Goal: Task Accomplishment & Management: Use online tool/utility

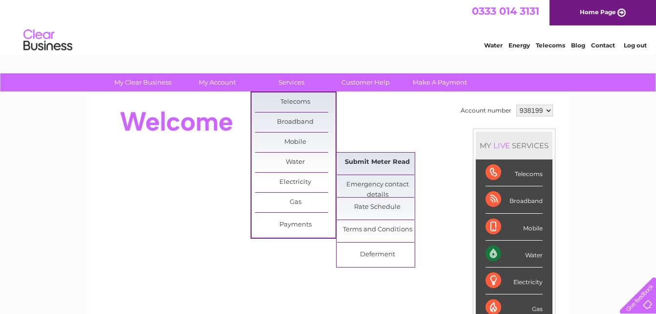
click at [383, 160] on link "Submit Meter Read" at bounding box center [377, 162] width 81 height 20
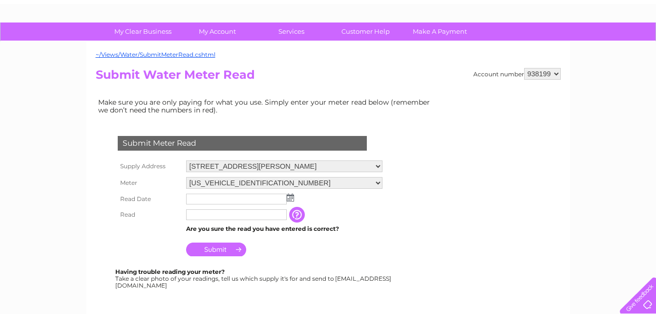
scroll to position [98, 0]
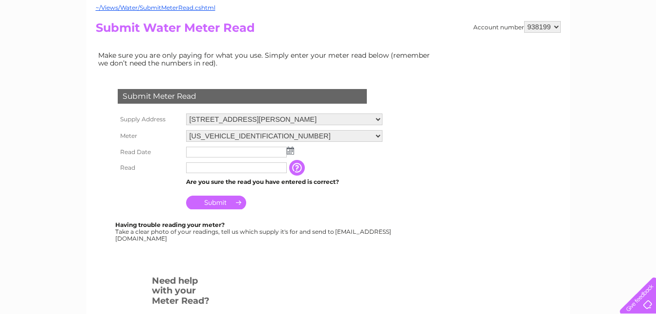
click at [292, 149] on img at bounding box center [290, 151] width 7 height 8
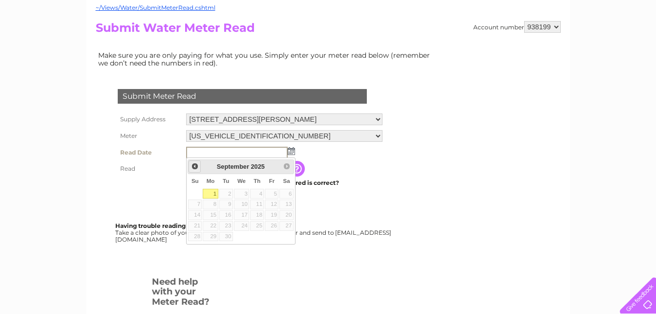
click at [200, 167] on link "Prev" at bounding box center [195, 166] width 12 height 12
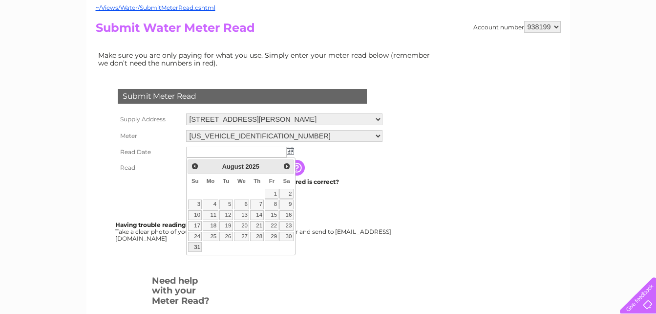
click at [199, 244] on link "31" at bounding box center [195, 247] width 14 height 10
type input "2025/08/31"
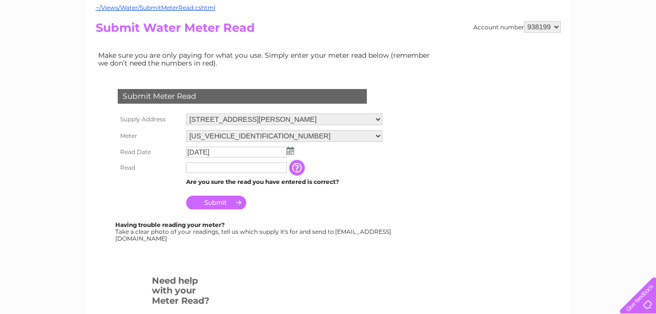
click at [219, 169] on input "text" at bounding box center [236, 167] width 101 height 11
type input "844"
click at [213, 203] on input "Submit" at bounding box center [216, 203] width 60 height 14
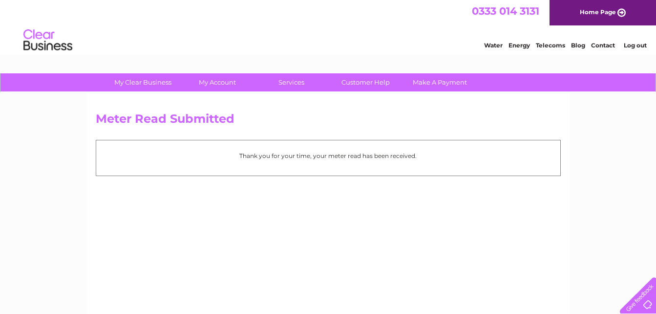
click at [384, 167] on div "Thank you for your time, your meter read has been received." at bounding box center [328, 158] width 465 height 36
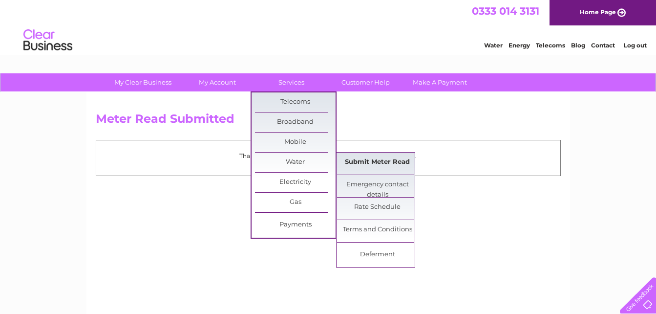
click at [393, 160] on link "Submit Meter Read" at bounding box center [377, 162] width 81 height 20
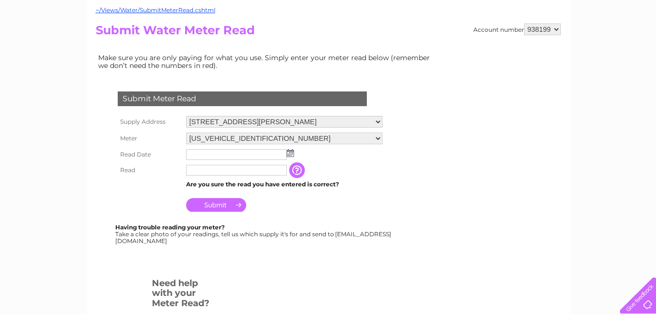
scroll to position [98, 0]
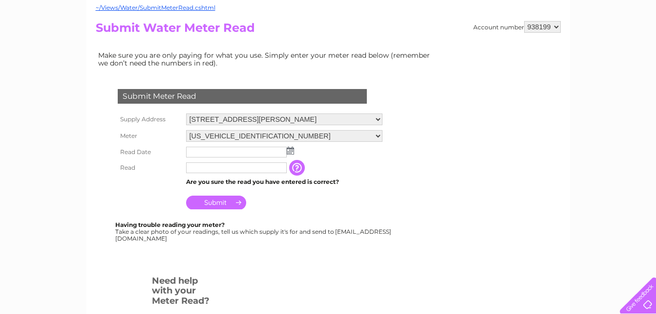
click at [352, 135] on select "06ELSTER15T128635 06ELSTER19T244090" at bounding box center [284, 136] width 196 height 12
select select "252672"
click at [186, 130] on select "06ELSTER15T128635 06ELSTER19T244090" at bounding box center [284, 136] width 196 height 13
click at [289, 150] on img at bounding box center [290, 152] width 7 height 8
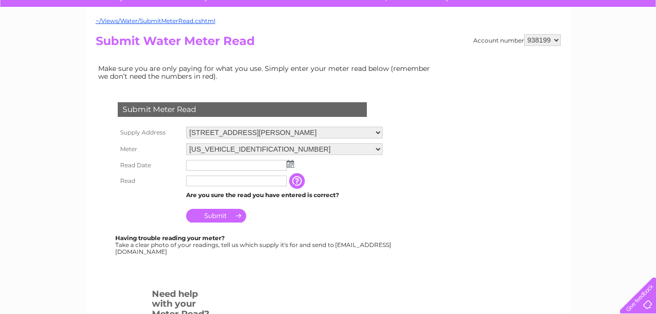
scroll to position [147, 0]
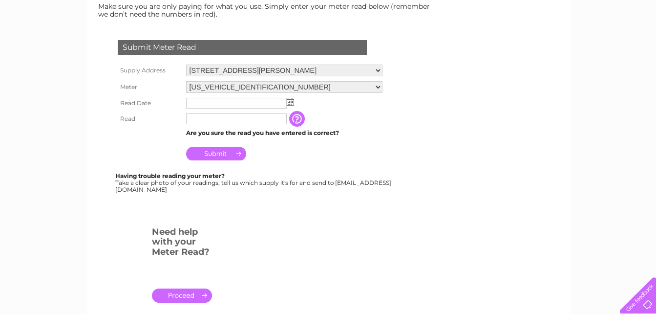
click at [287, 103] on img at bounding box center [290, 102] width 7 height 8
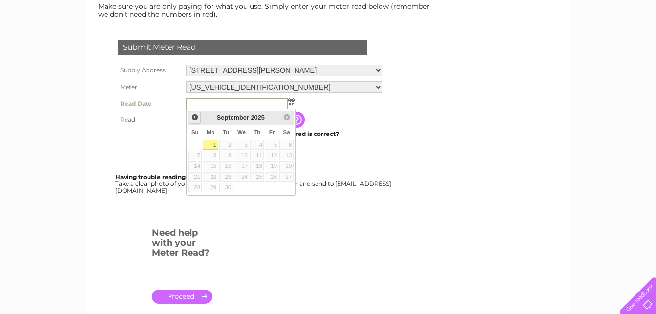
click at [197, 115] on span "Prev" at bounding box center [195, 117] width 8 height 8
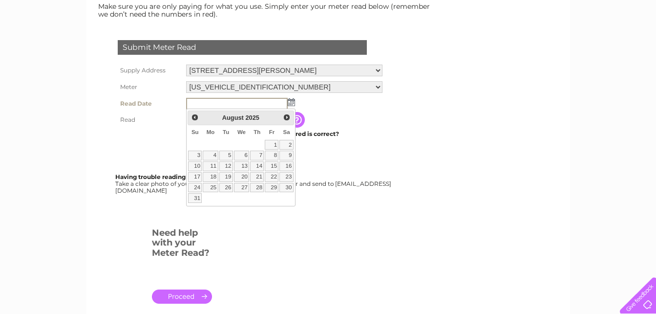
click at [194, 193] on td "31" at bounding box center [195, 198] width 15 height 11
type input "2025/08/31"
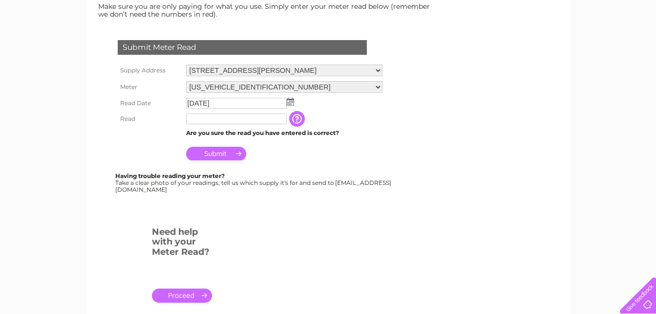
click at [292, 105] on img at bounding box center [290, 102] width 7 height 8
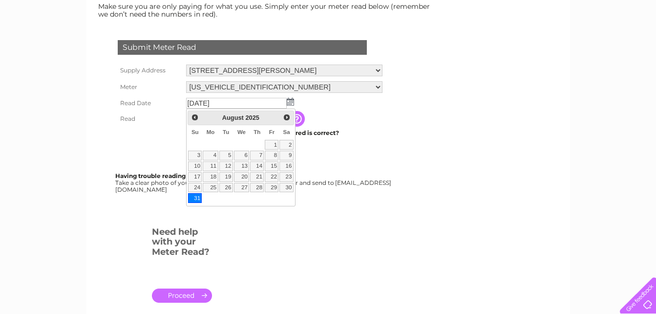
click at [196, 196] on link "31" at bounding box center [195, 198] width 14 height 10
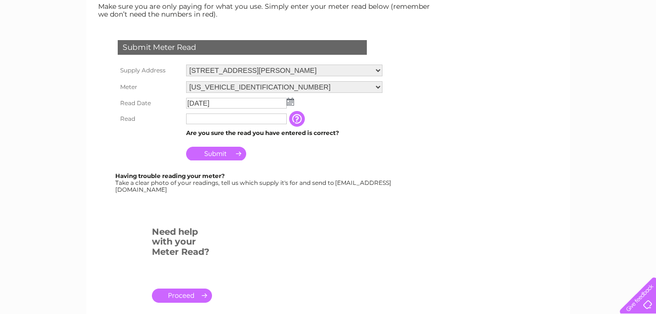
click at [204, 125] on td at bounding box center [237, 119] width 106 height 16
click at [204, 119] on input "text" at bounding box center [236, 118] width 101 height 11
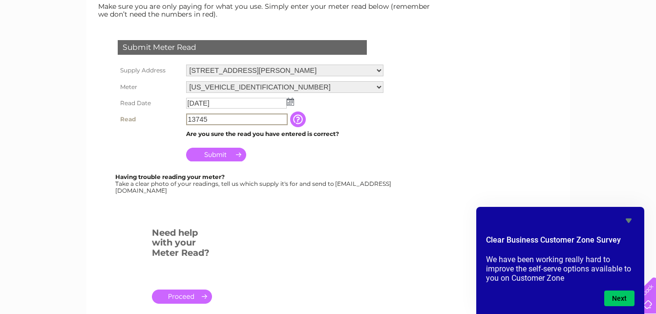
type input "13745"
click at [200, 149] on input "Submit" at bounding box center [216, 155] width 60 height 14
